Goal: Transaction & Acquisition: Purchase product/service

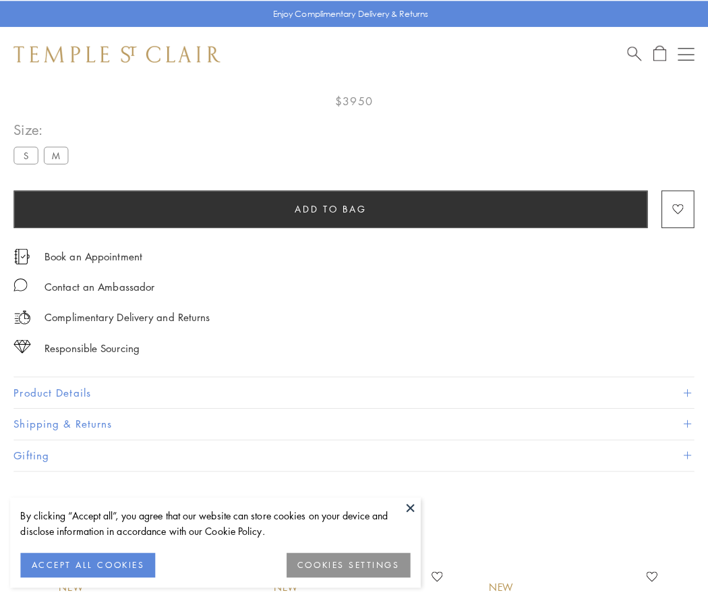
scroll to position [77, 0]
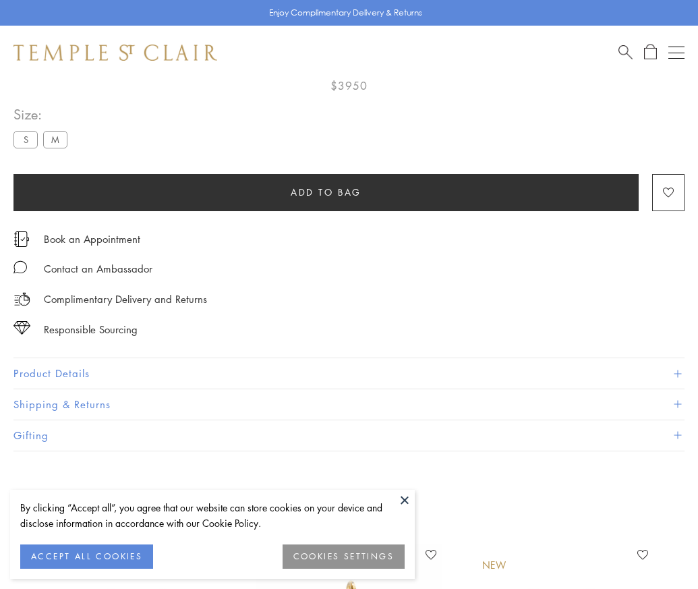
click at [326, 192] on span "Add to bag" at bounding box center [326, 192] width 71 height 15
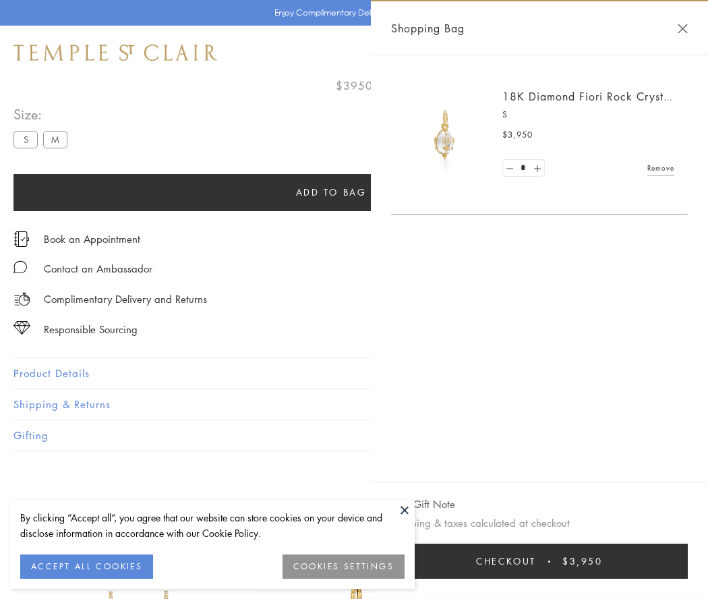
click at [540, 561] on button "Checkout $3,950" at bounding box center [539, 561] width 297 height 35
